Goal: Communication & Community: Answer question/provide support

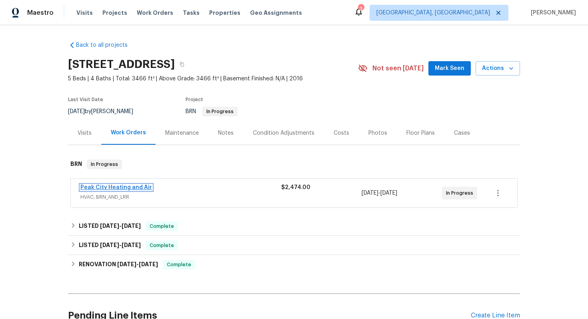
click at [118, 185] on link "Peak City Heating and Air" at bounding box center [116, 188] width 72 height 6
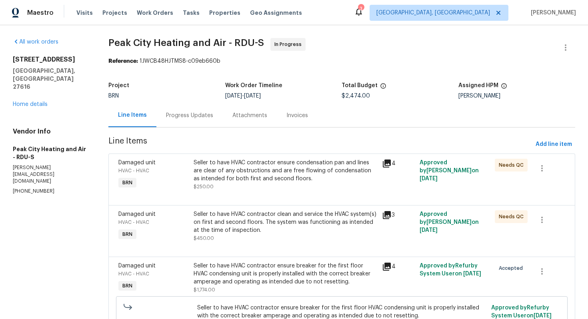
click at [194, 112] on div "Progress Updates" at bounding box center [189, 116] width 47 height 8
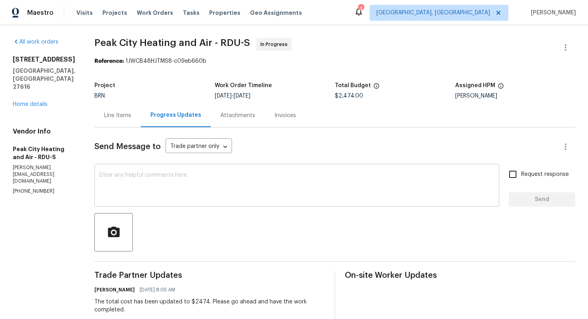
click at [250, 196] on textarea at bounding box center [296, 186] width 395 height 28
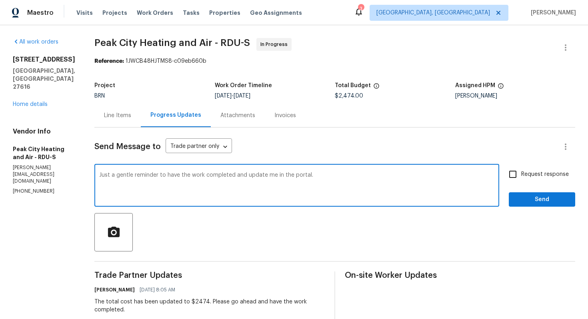
type textarea "Just a gentle reminder to have the work completed and update me in the portal."
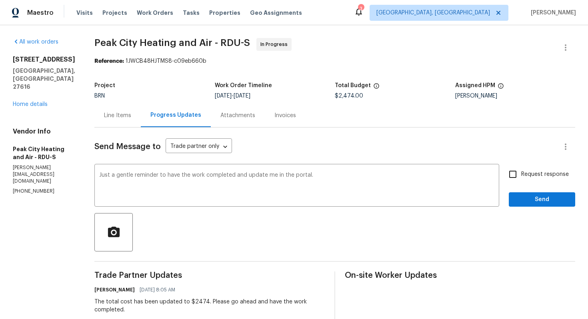
click at [539, 174] on span "Request response" at bounding box center [545, 174] width 48 height 8
click at [521, 174] on input "Request response" at bounding box center [512, 174] width 17 height 17
checkbox input "true"
click at [536, 196] on span "Send" at bounding box center [542, 200] width 54 height 10
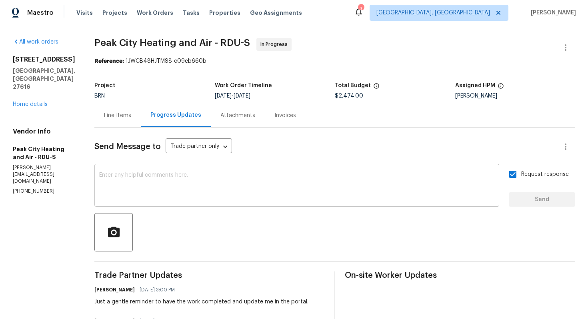
click at [184, 181] on textarea at bounding box center [296, 186] width 395 height 28
